Goal: Information Seeking & Learning: Learn about a topic

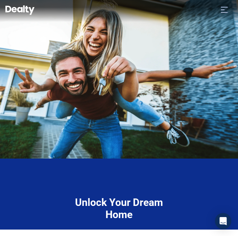
click at [49, 221] on div "Unlock Your Dream Home Explore Flexible Lending Options For You!" at bounding box center [119, 194] width 238 height 71
click at [18, 145] on img at bounding box center [119, 79] width 238 height 159
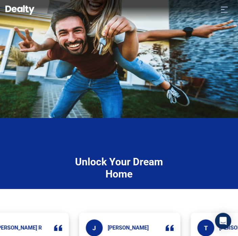
scroll to position [38, 0]
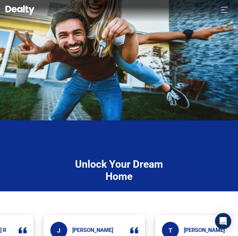
click at [62, 192] on div "Unlock Your Dream Home Explore Flexible Lending Options For You!" at bounding box center [119, 190] width 129 height 84
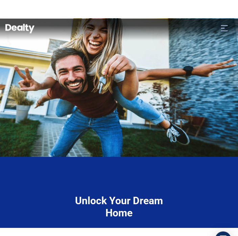
scroll to position [0, 0]
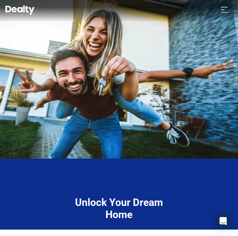
click at [157, 222] on div "Unlock Your Dream Home Explore Flexible Lending Options For You!" at bounding box center [119, 229] width 108 height 64
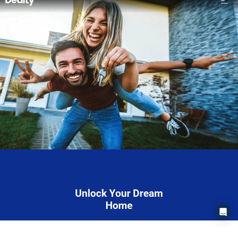
scroll to position [10, 0]
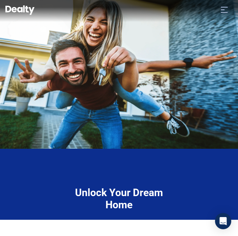
click at [129, 202] on h4 "Unlock Your Dream Home" at bounding box center [119, 199] width 108 height 24
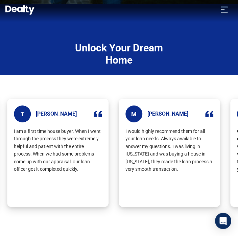
scroll to position [155, 0]
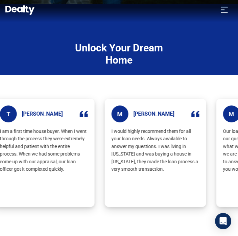
click at [21, 215] on div "M [PERSON_NAME] would highly recommend them for all your loan needs. Always ava…" at bounding box center [119, 156] width 238 height 135
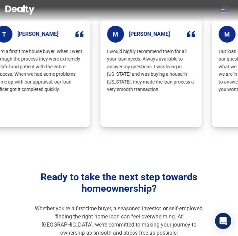
scroll to position [242, 0]
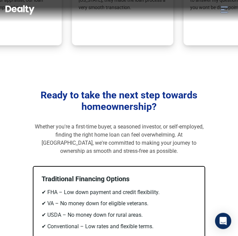
scroll to position [324, 0]
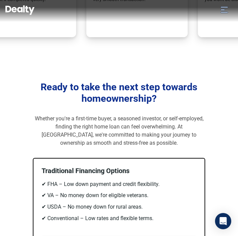
click at [230, 227] on div "Open Intercom Messenger" at bounding box center [223, 221] width 16 height 16
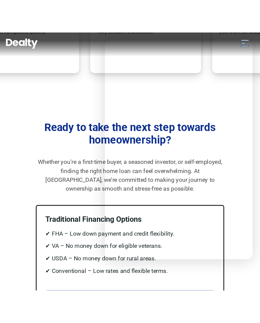
scroll to position [0, 0]
